Goal: Complete application form

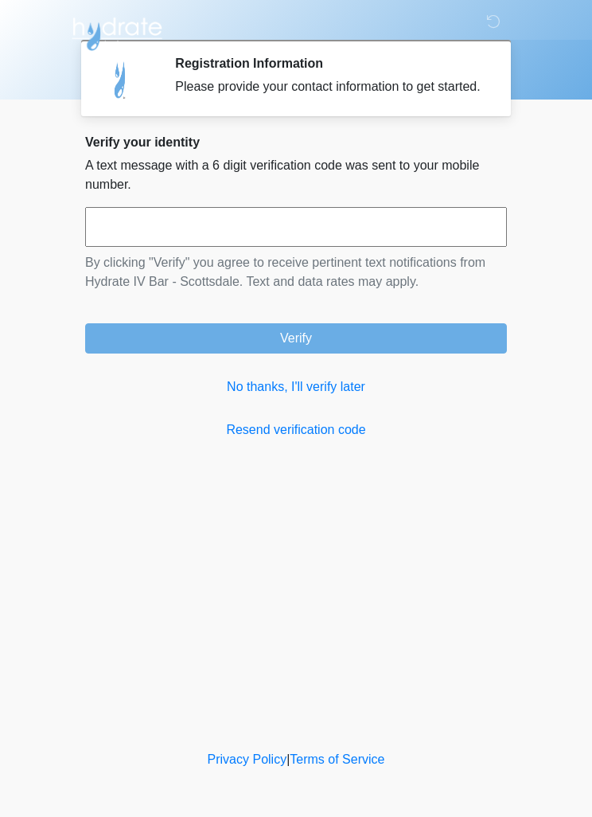
click at [237, 229] on input "text" at bounding box center [296, 227] width 422 height 40
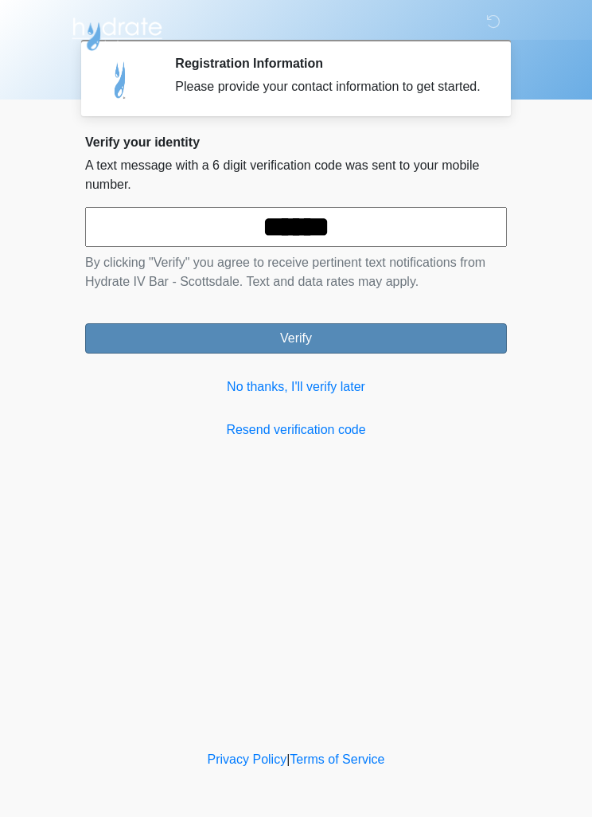
type input "******"
click at [416, 342] on button "Verify" at bounding box center [296, 338] width 422 height 30
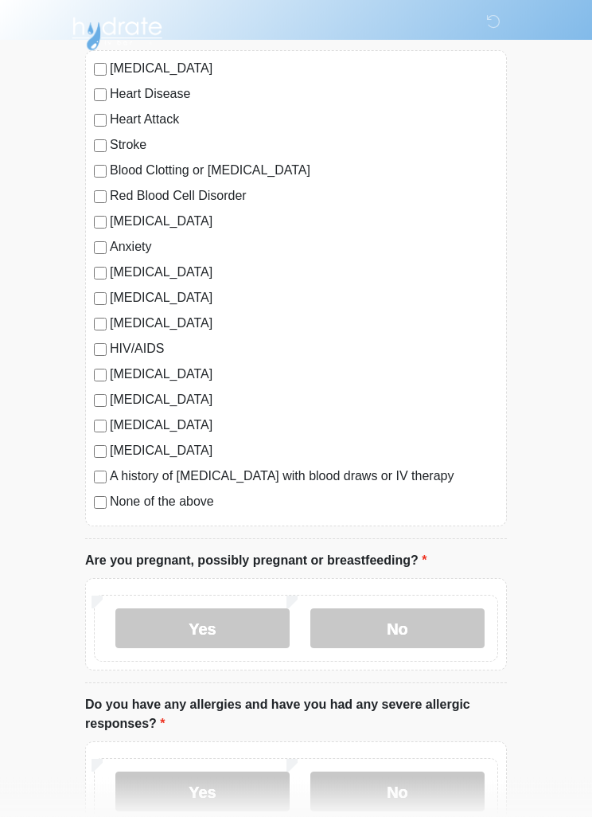
scroll to position [153, 0]
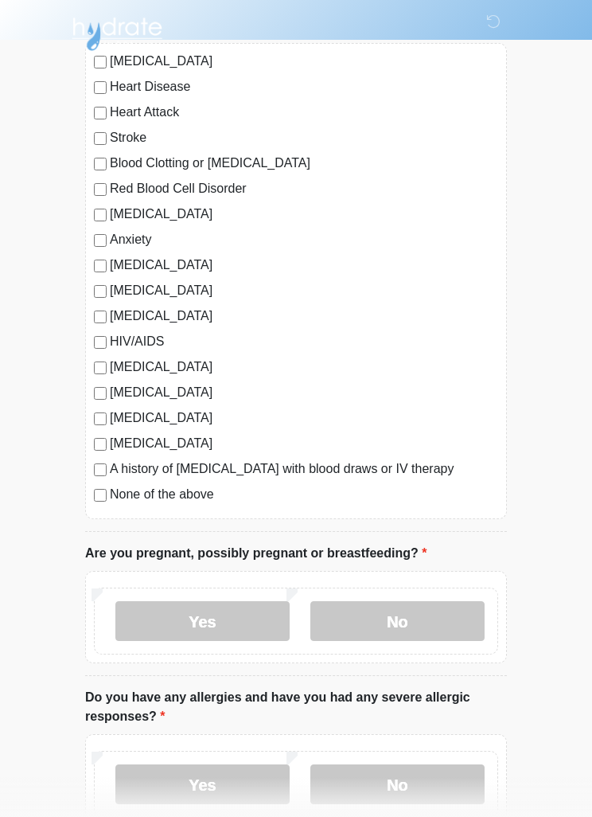
click at [110, 492] on label "None of the above" at bounding box center [304, 494] width 388 height 19
click at [454, 630] on label "No" at bounding box center [397, 621] width 174 height 40
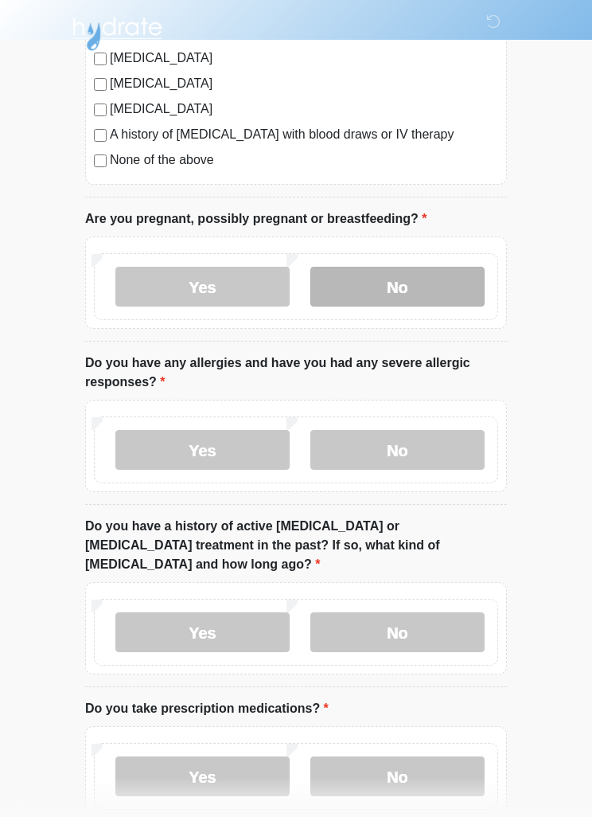
scroll to position [509, 0]
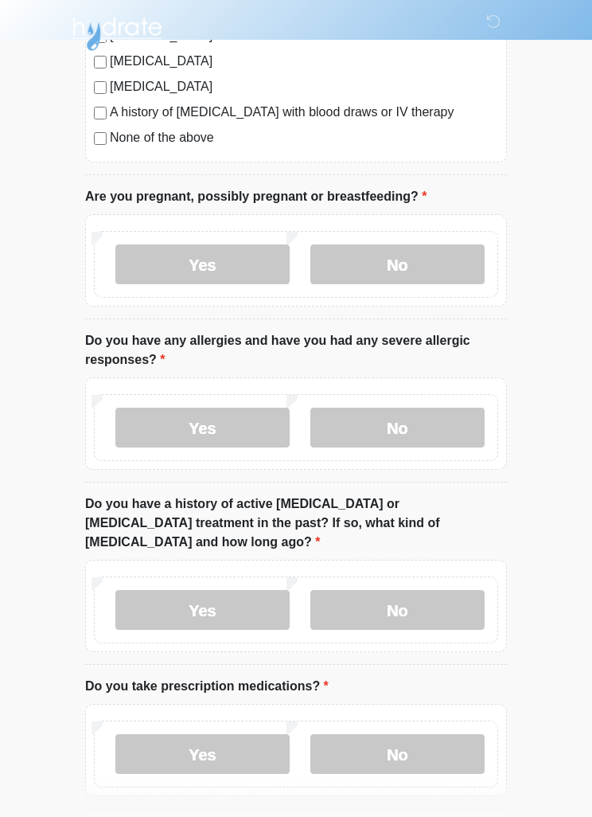
click at [474, 392] on div "Yes No" at bounding box center [296, 423] width 422 height 92
click at [423, 431] on label "No" at bounding box center [397, 427] width 174 height 40
click at [439, 590] on label "No" at bounding box center [397, 610] width 174 height 40
click at [446, 736] on label "No" at bounding box center [397, 754] width 174 height 40
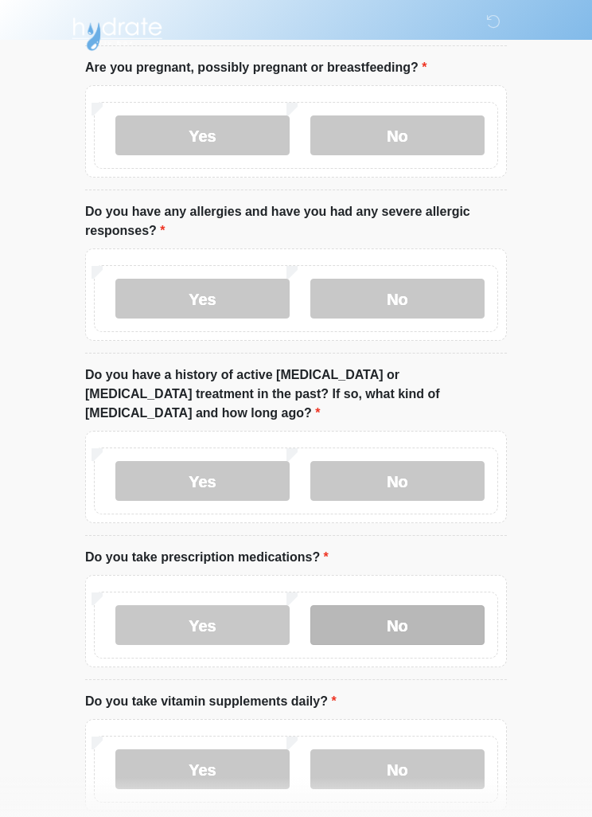
scroll to position [702, 0]
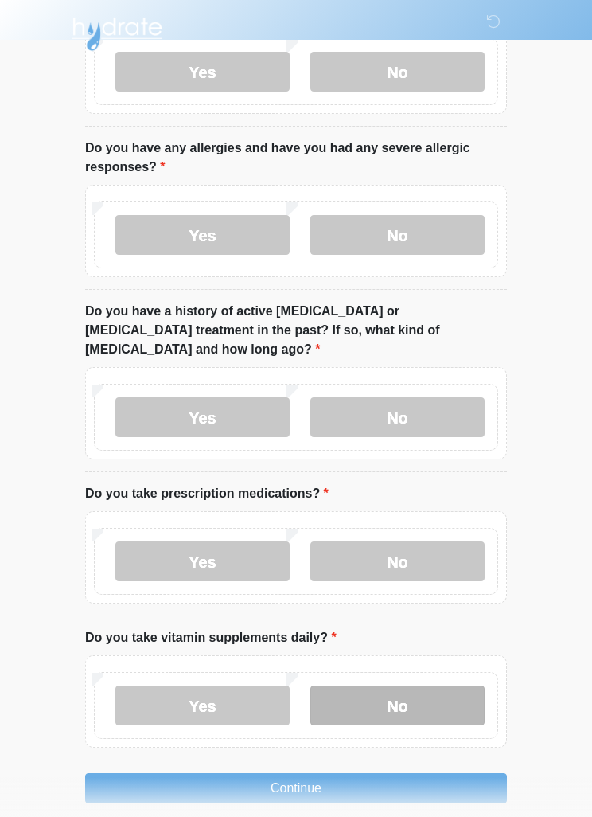
click at [446, 692] on label "No" at bounding box center [397, 705] width 174 height 40
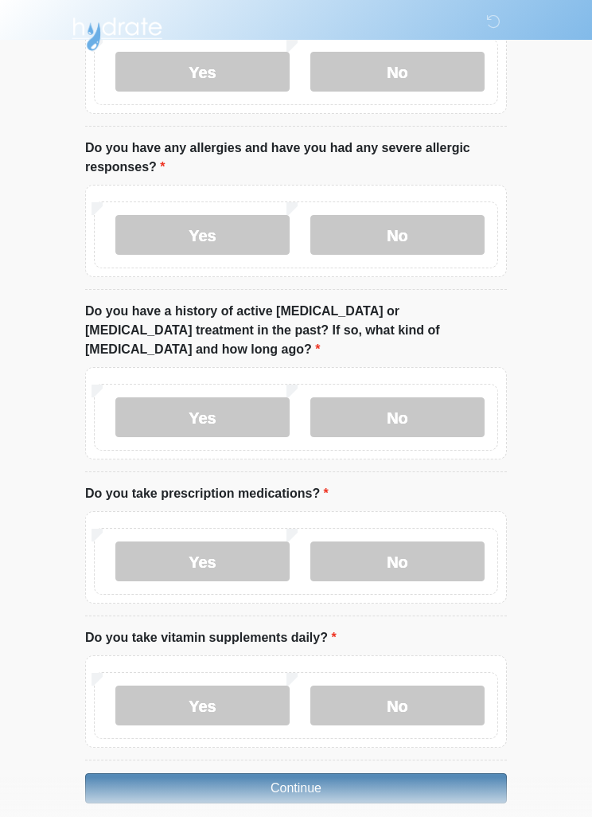
click at [418, 773] on button "Continue" at bounding box center [296, 788] width 422 height 30
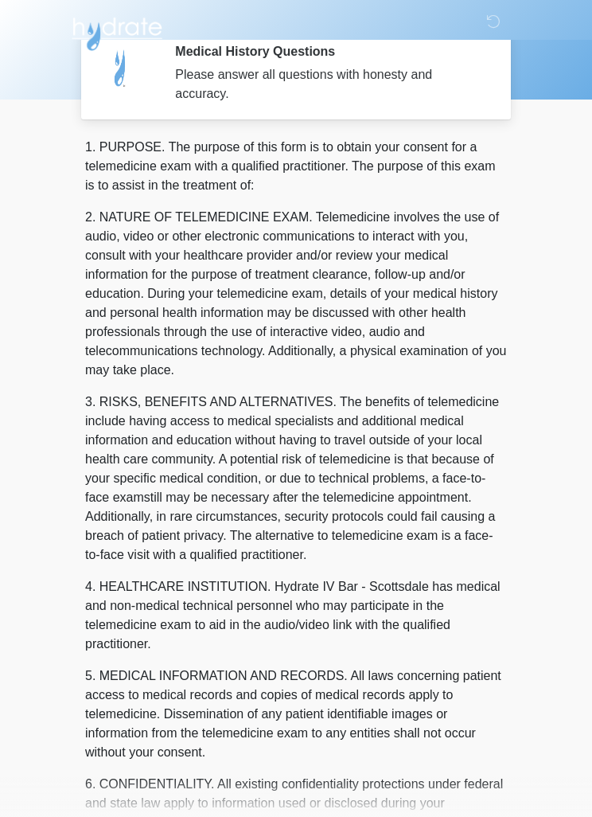
scroll to position [0, 0]
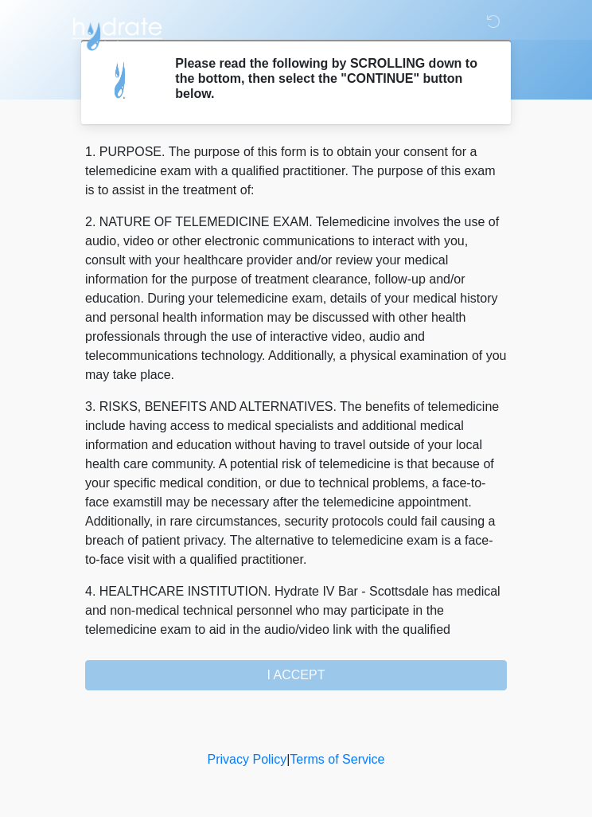
click at [403, 677] on div "1. PURPOSE. The purpose of this form is to obtain your consent for a telemedici…" at bounding box center [296, 416] width 422 height 548
click at [333, 675] on div "1. PURPOSE. The purpose of this form is to obtain your consent for a telemedici…" at bounding box center [296, 416] width 422 height 548
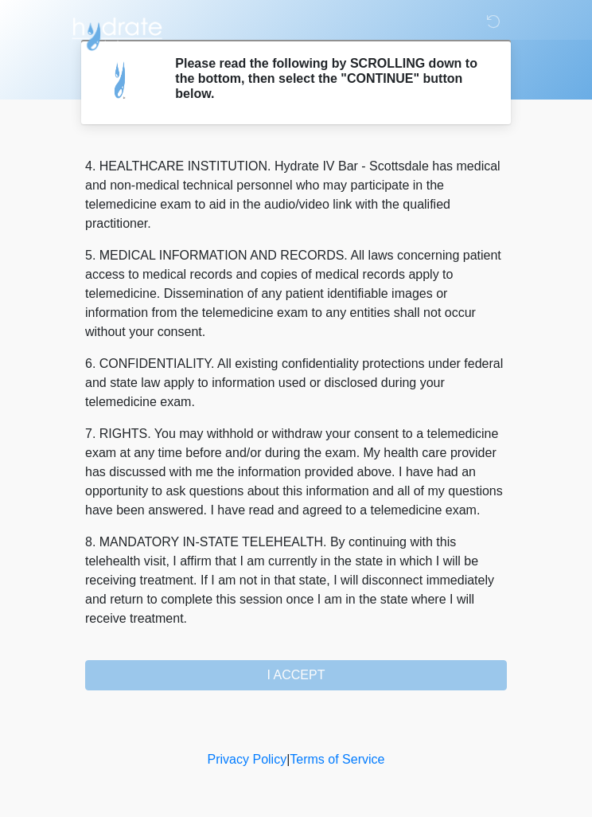
click at [318, 684] on div "1. PURPOSE. The purpose of this form is to obtain your consent for a telemedici…" at bounding box center [296, 416] width 422 height 548
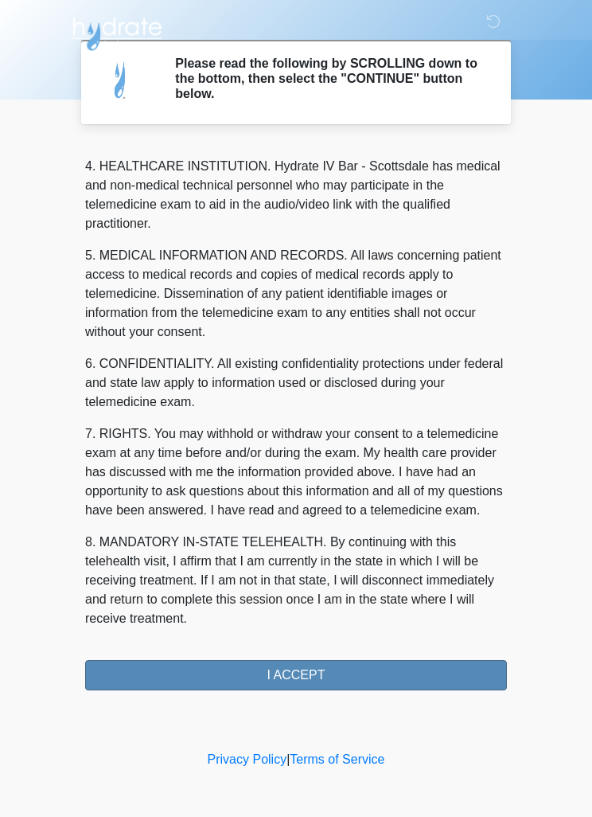
click at [329, 676] on button "I ACCEPT" at bounding box center [296, 675] width 422 height 30
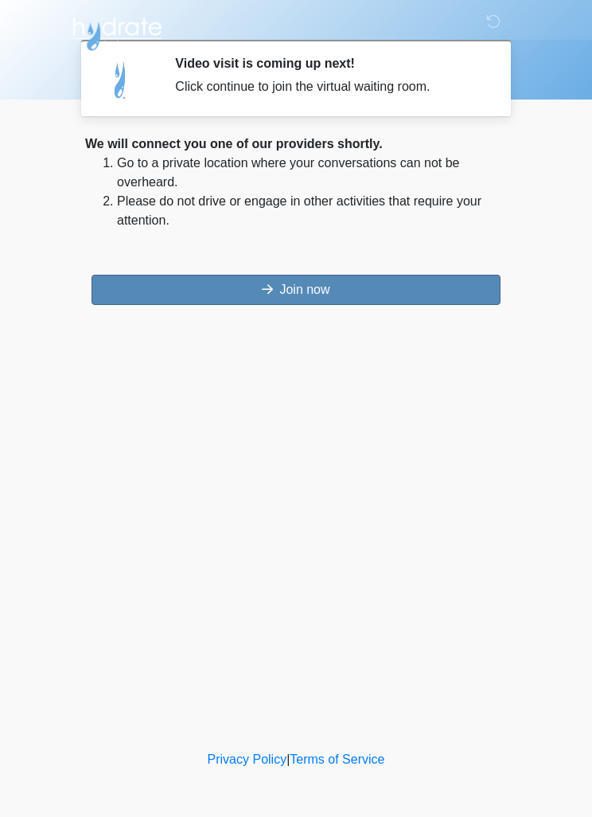
click at [446, 299] on button "Join now" at bounding box center [296, 290] width 409 height 30
